Goal: Find specific page/section: Find specific page/section

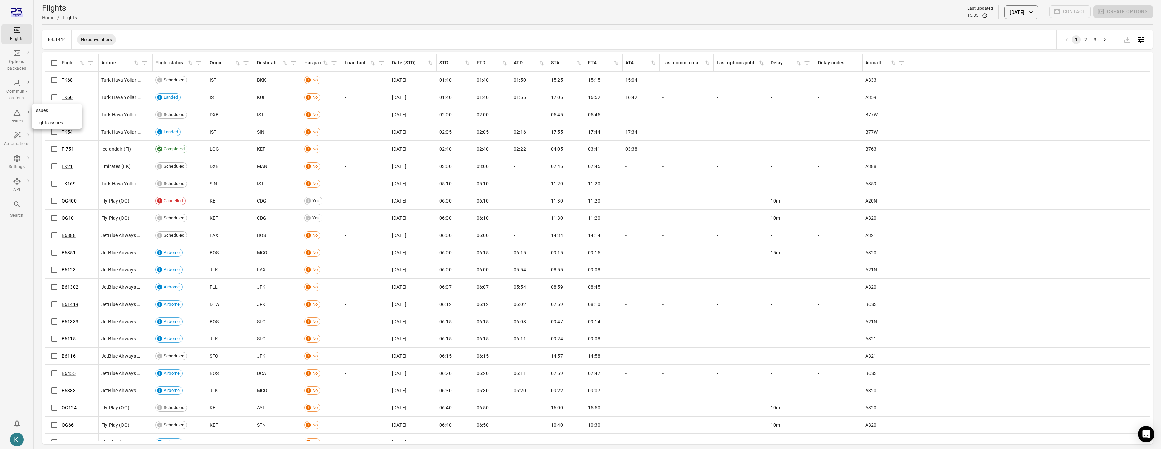
click at [44, 110] on link "Issues" at bounding box center [57, 110] width 51 height 13
click at [43, 110] on link "Issues" at bounding box center [57, 110] width 51 height 13
